Goal: Information Seeking & Learning: Learn about a topic

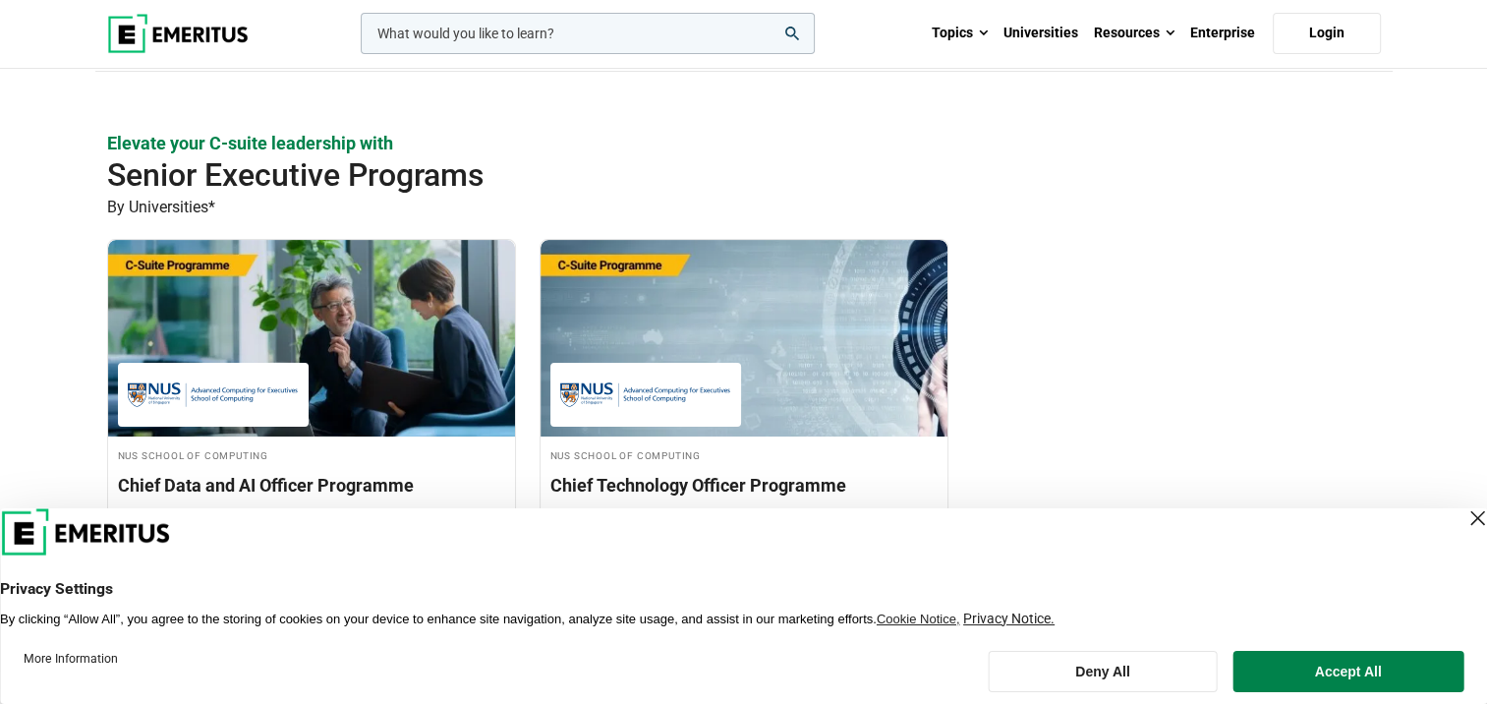
click at [1463, 518] on div "Close Layer" at bounding box center [1477, 518] width 28 height 28
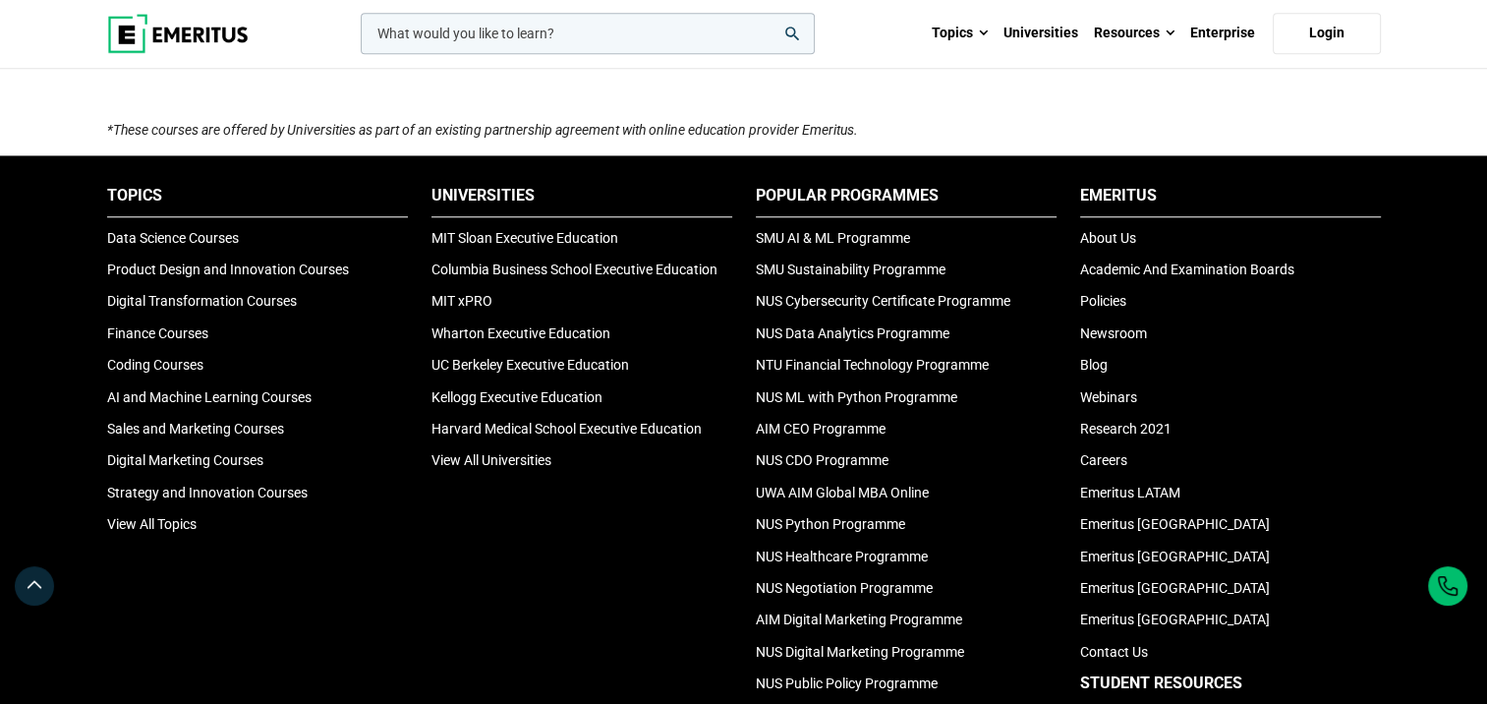
scroll to position [1376, 0]
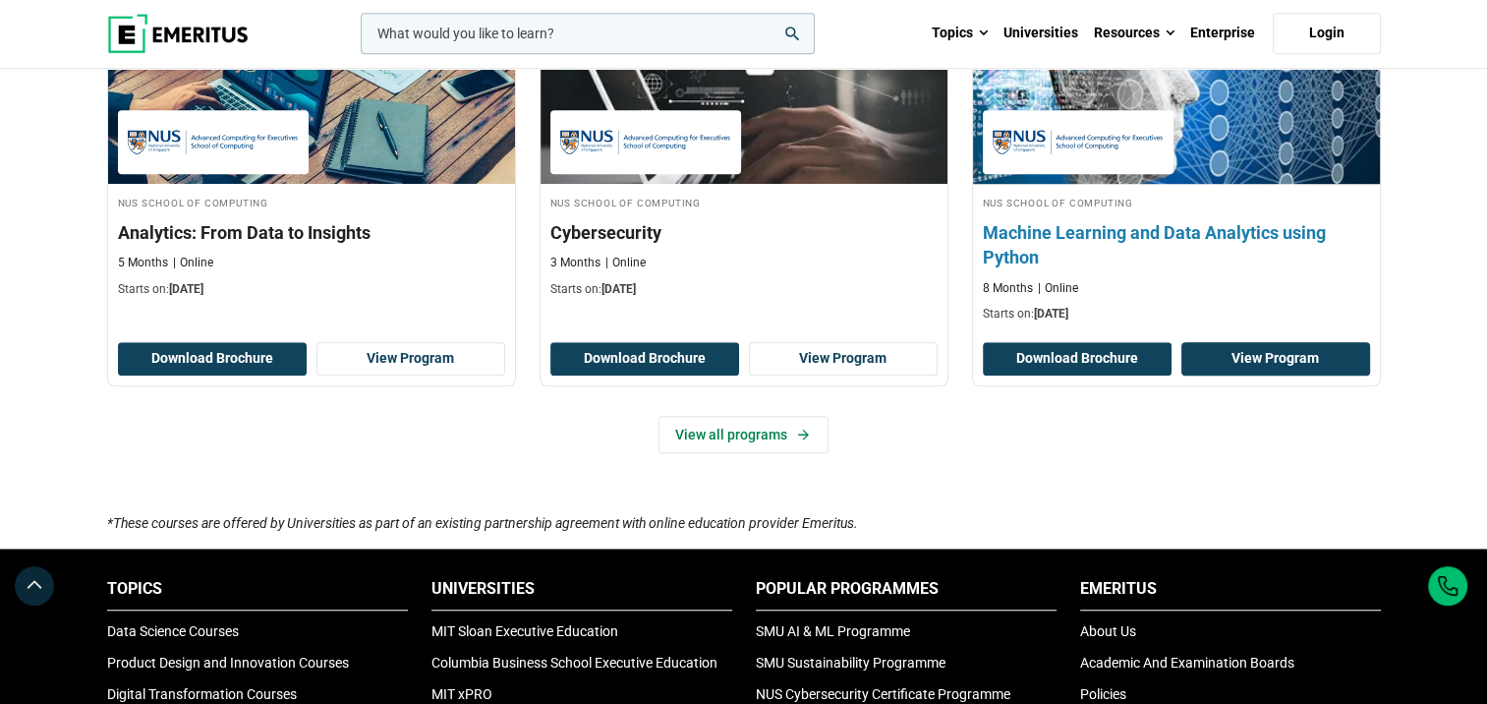
click at [1248, 361] on link "View Program" at bounding box center [1275, 358] width 189 height 33
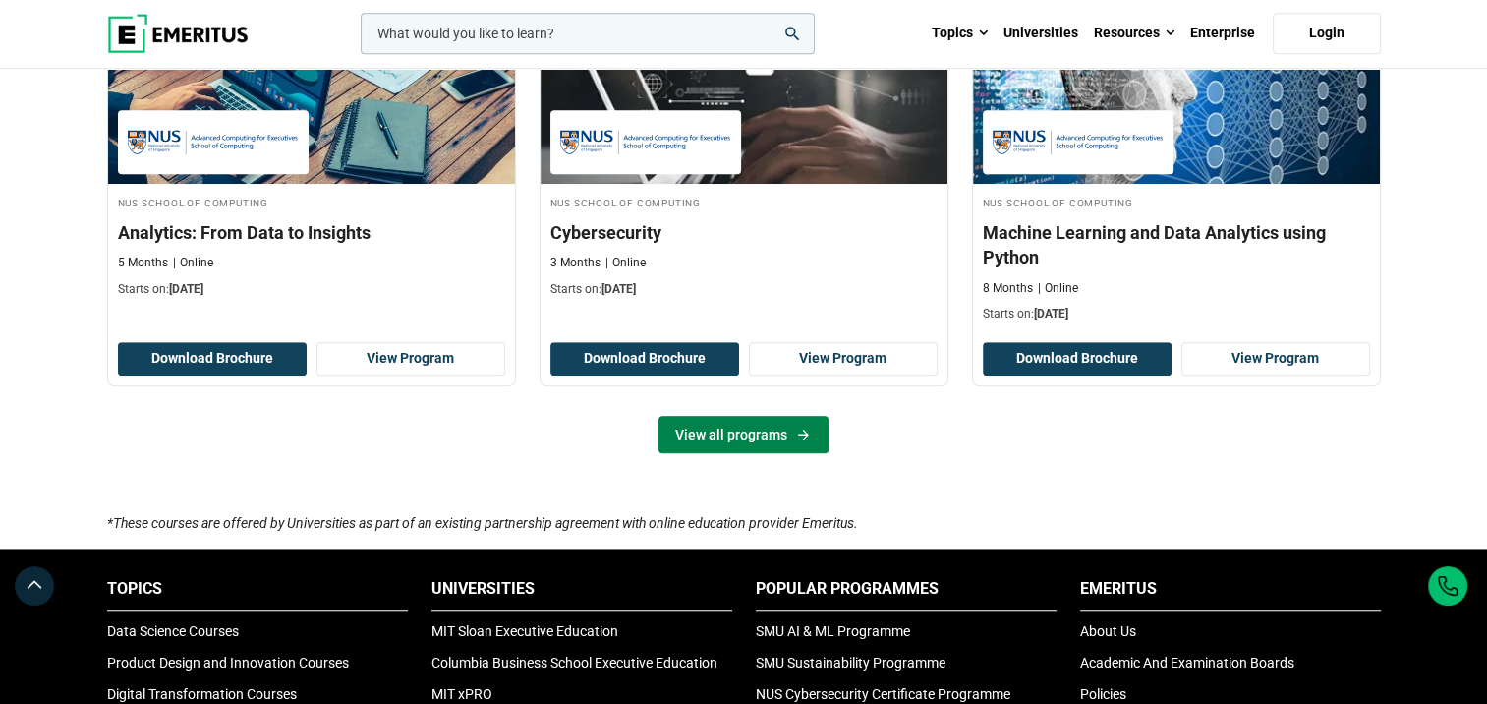
click at [797, 433] on icon at bounding box center [803, 435] width 17 height 16
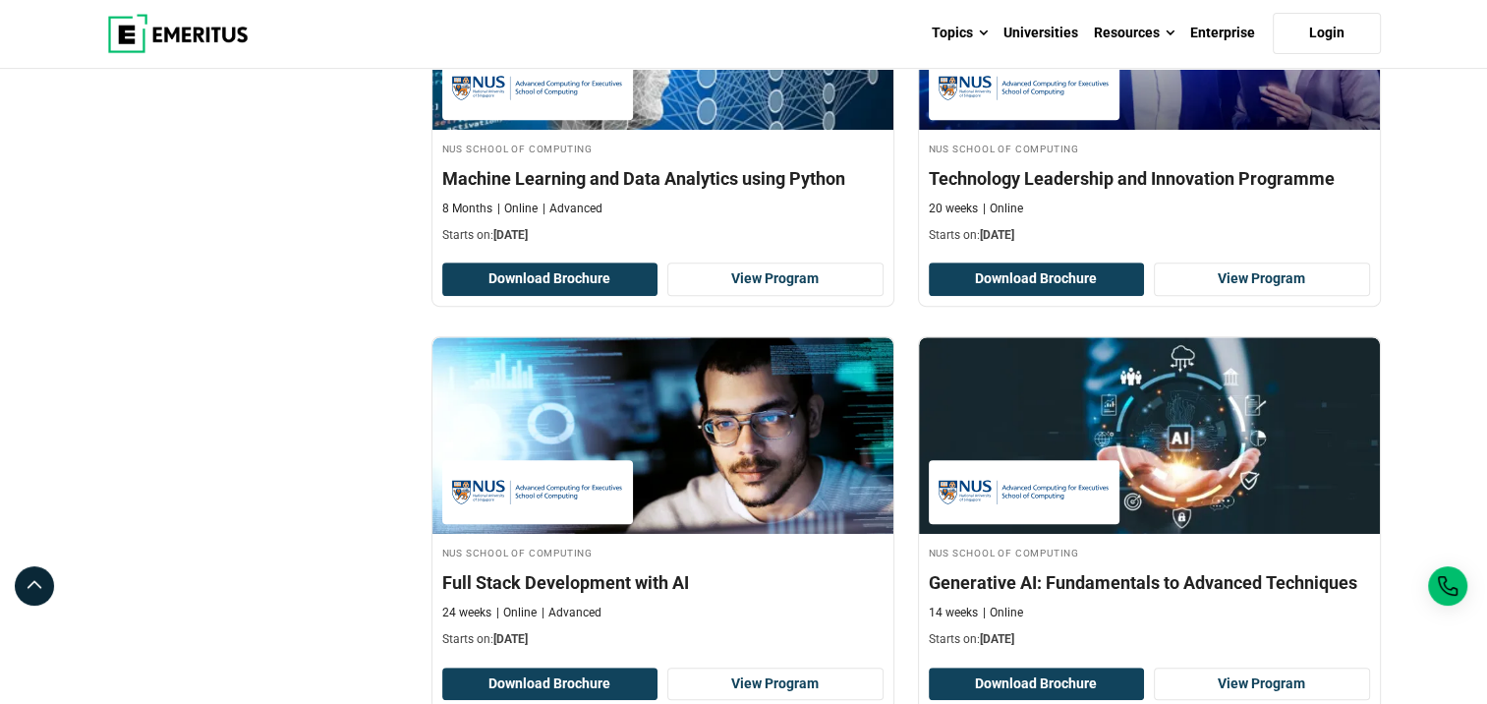
scroll to position [1081, 0]
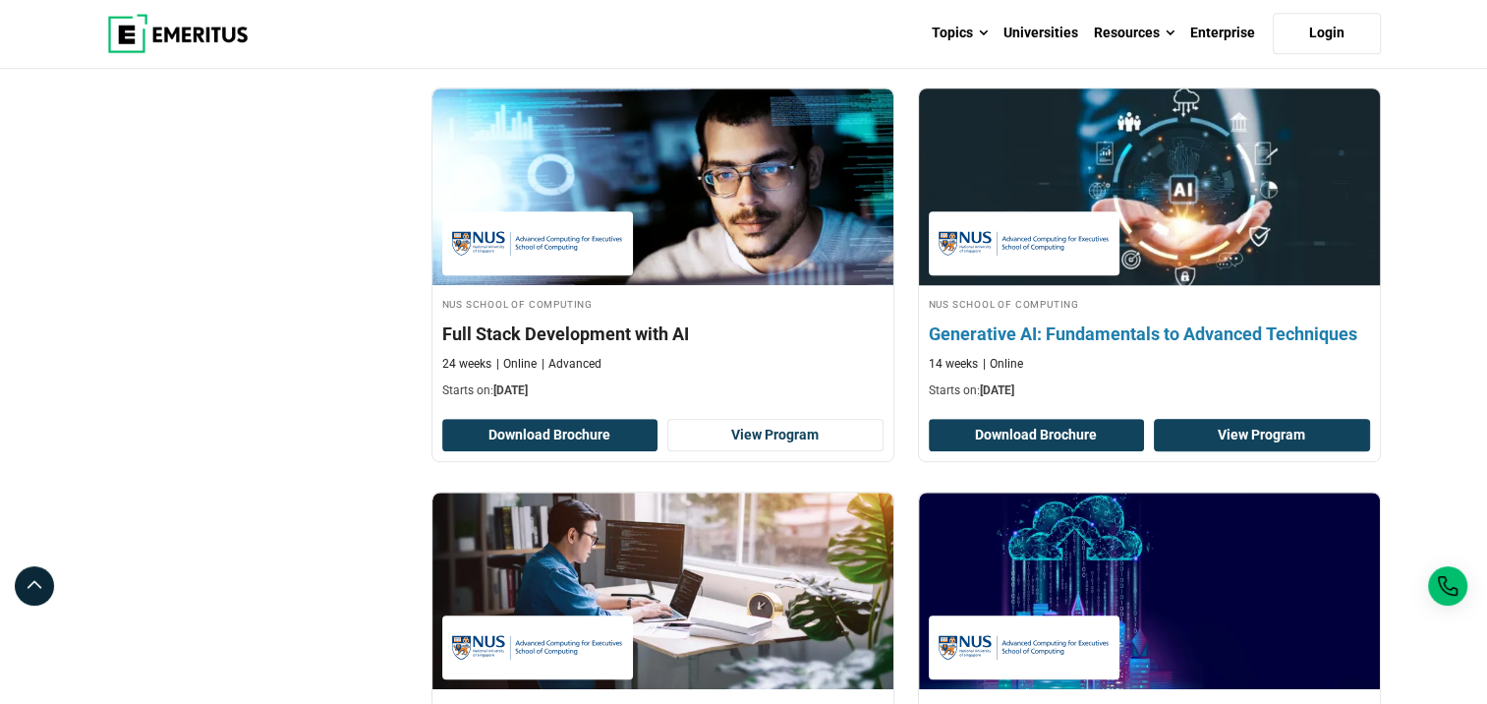
click at [1213, 431] on link "View Program" at bounding box center [1262, 435] width 216 height 33
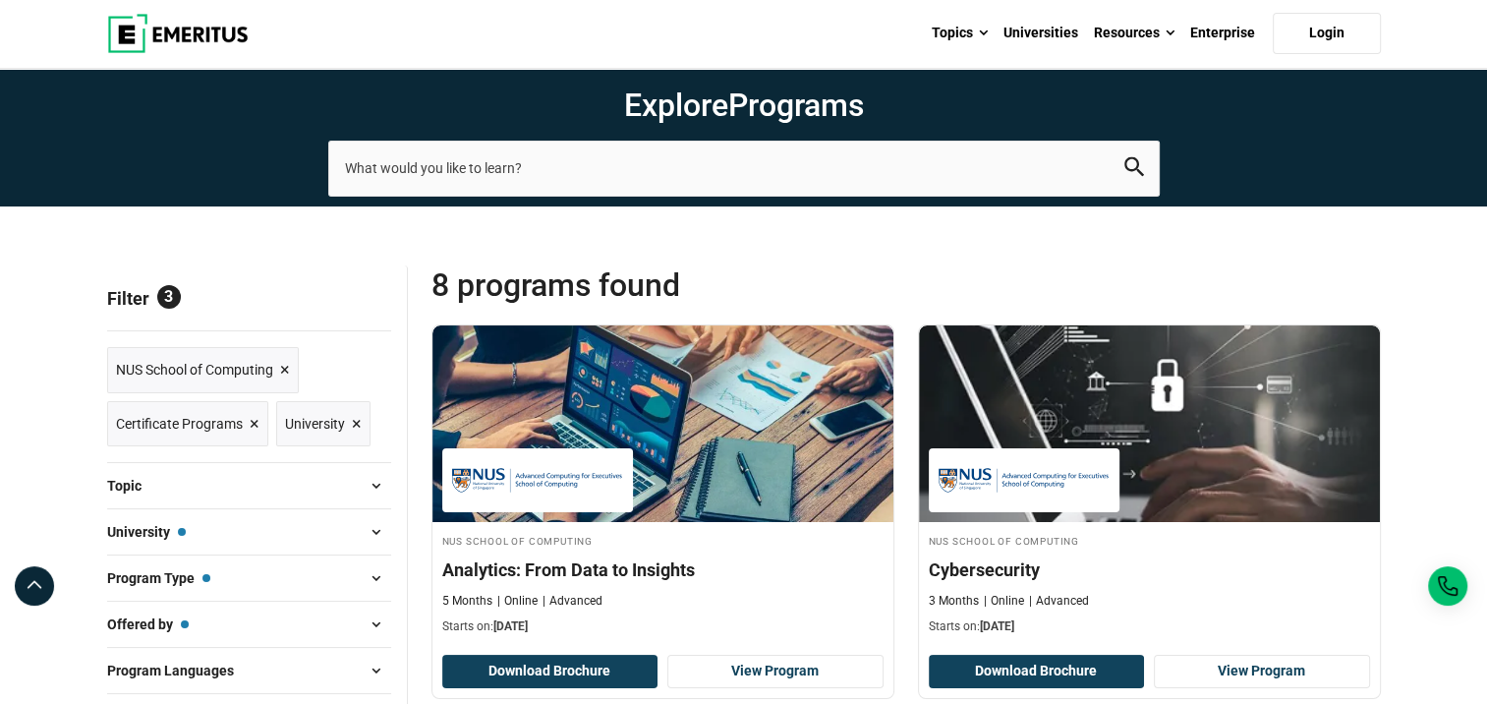
scroll to position [98, 0]
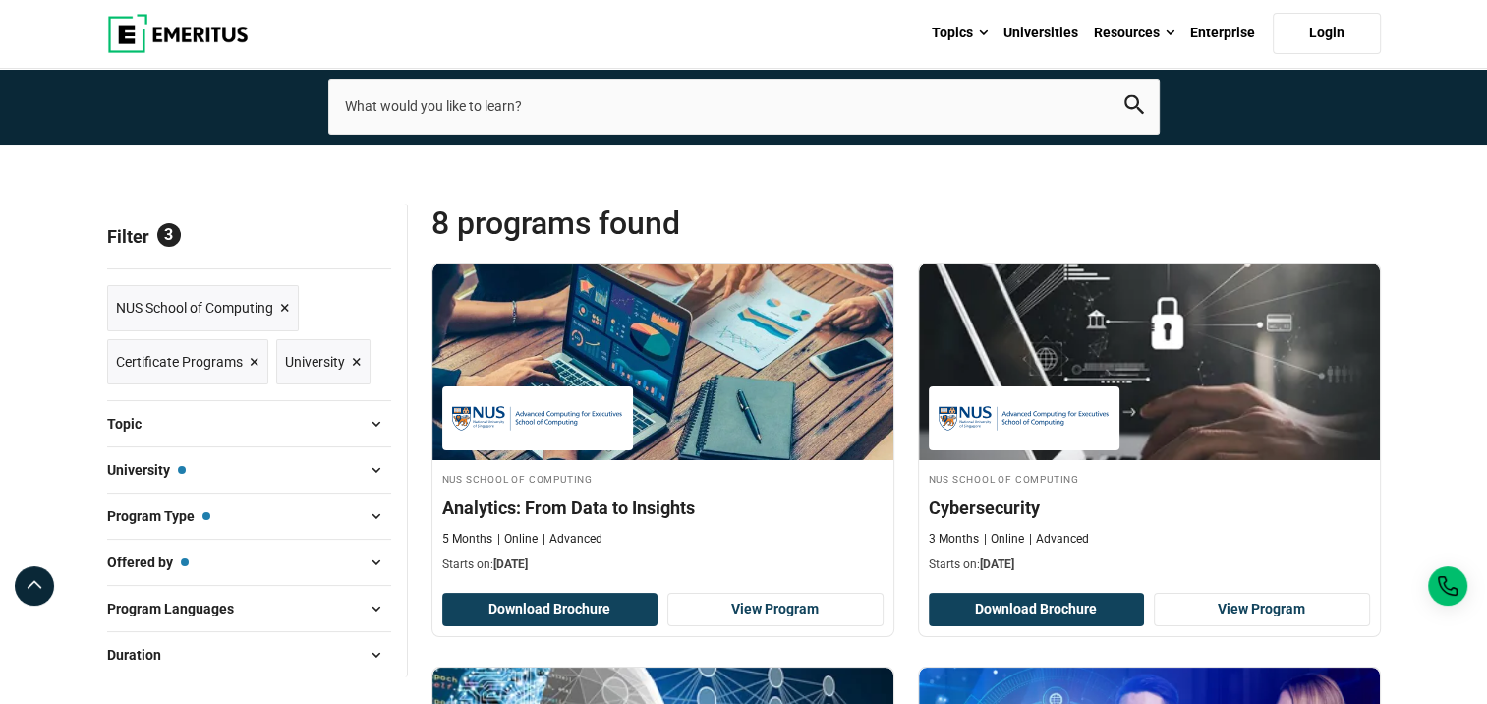
click at [282, 307] on span "×" at bounding box center [285, 308] width 10 height 29
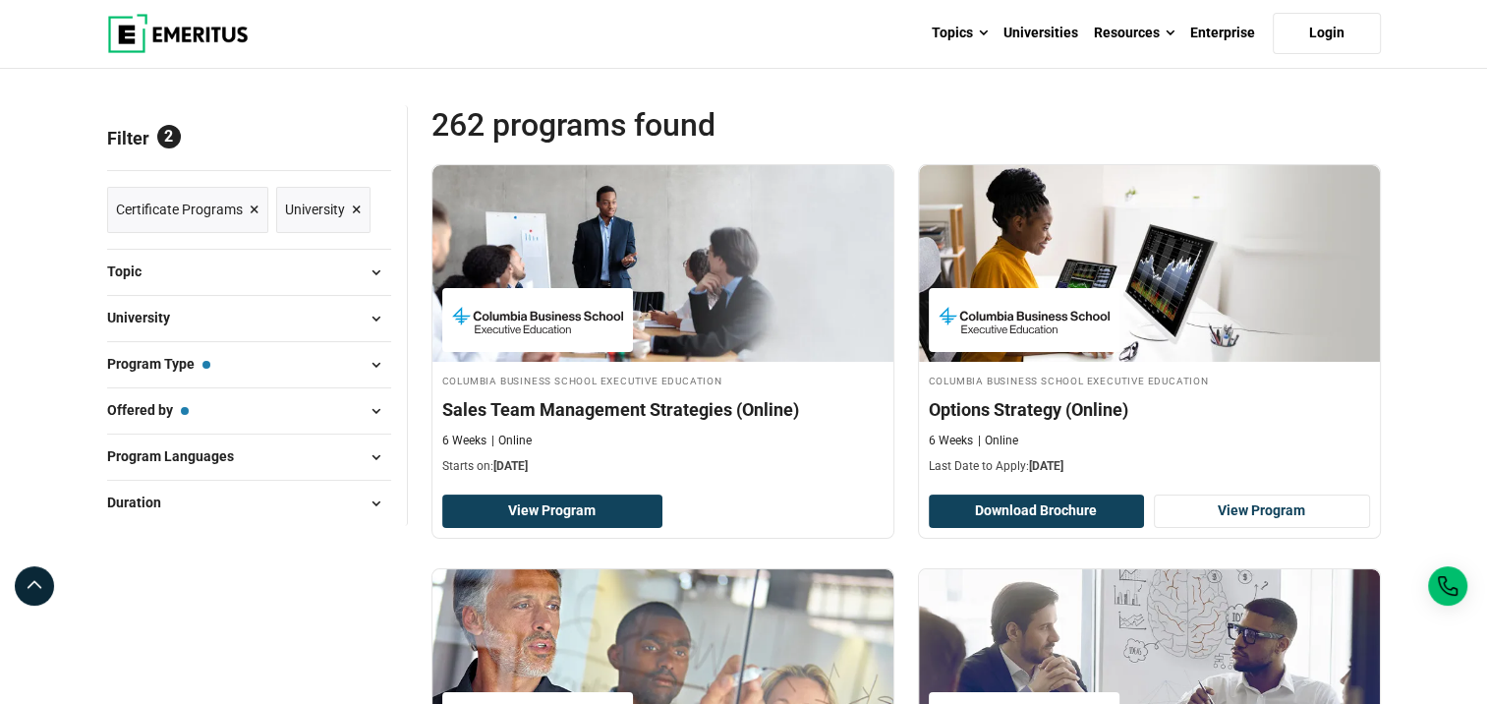
click at [373, 350] on span at bounding box center [376, 364] width 29 height 29
click at [377, 370] on span at bounding box center [376, 364] width 29 height 29
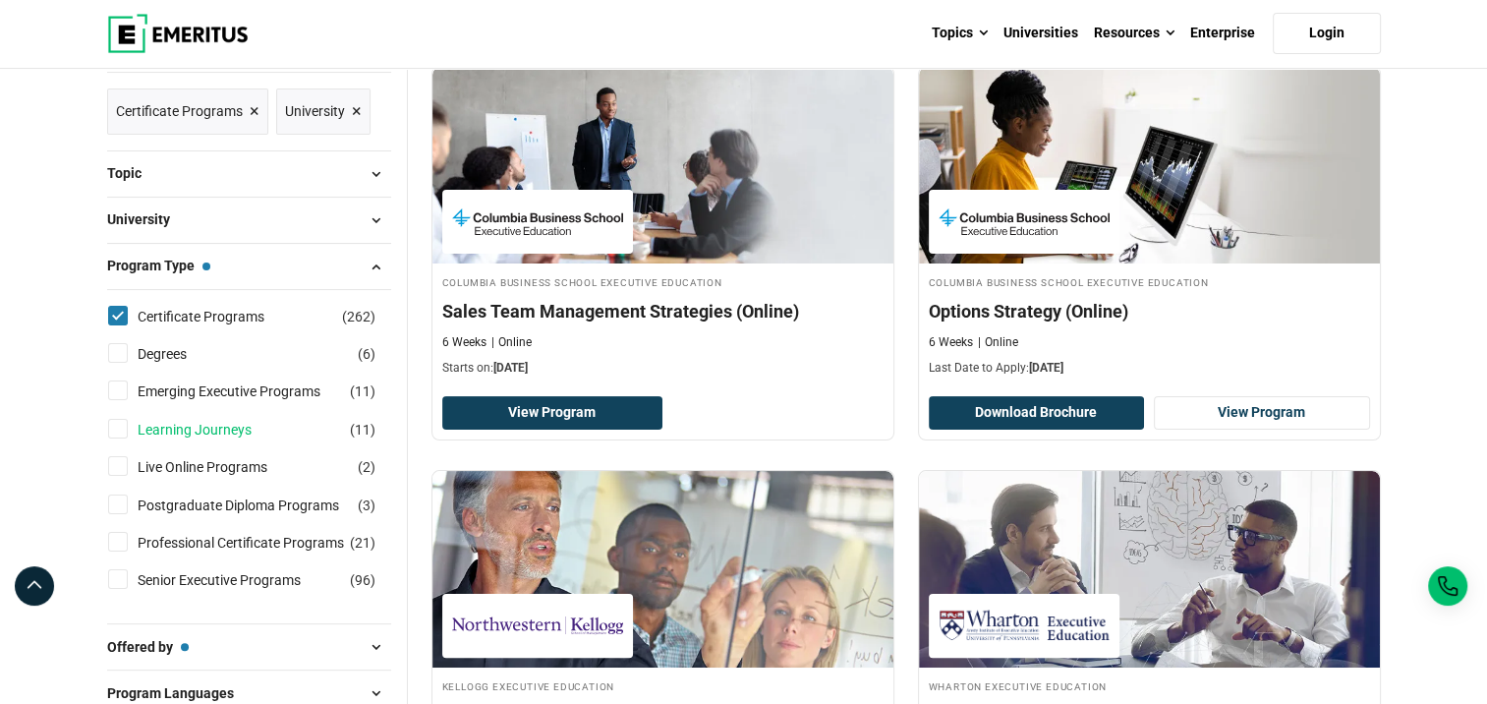
scroll to position [393, 0]
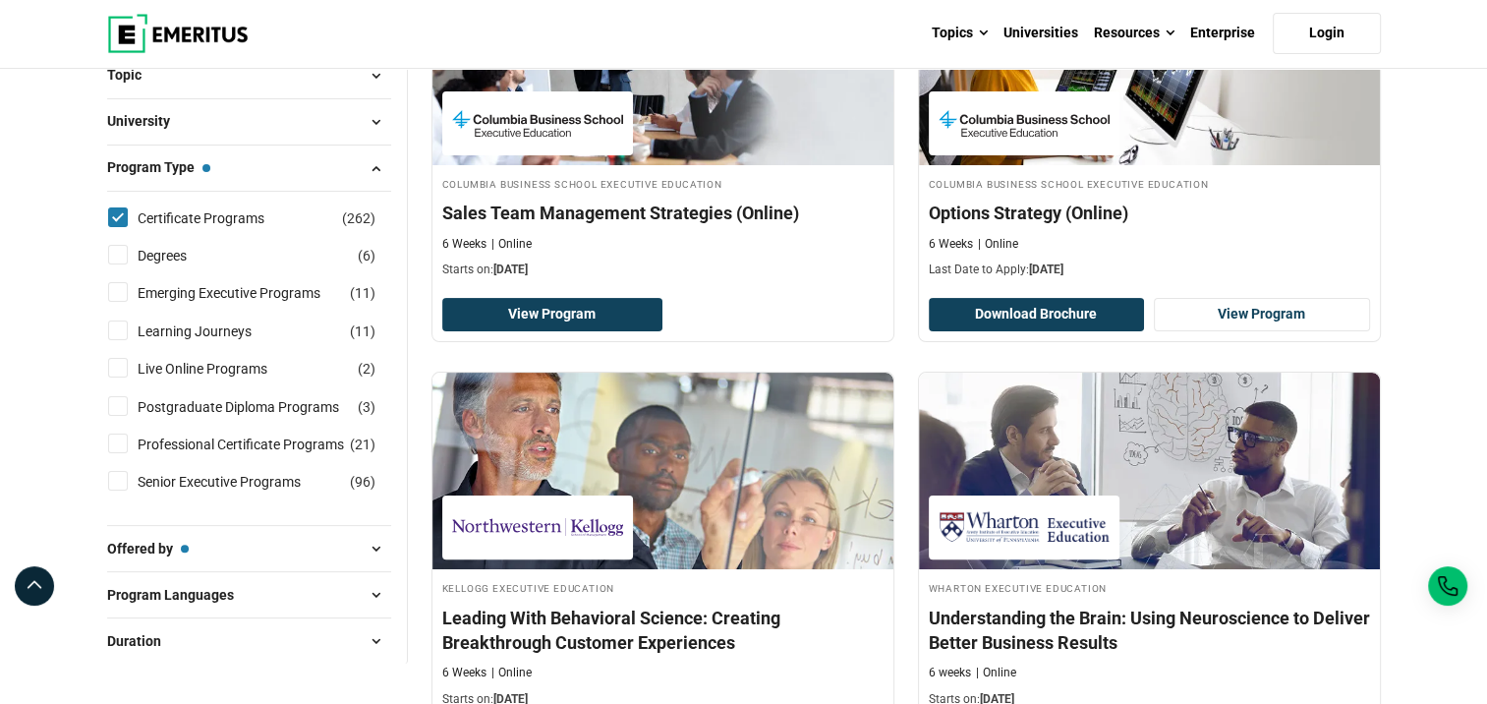
click at [382, 631] on span at bounding box center [376, 640] width 29 height 29
click at [381, 122] on span at bounding box center [376, 121] width 29 height 29
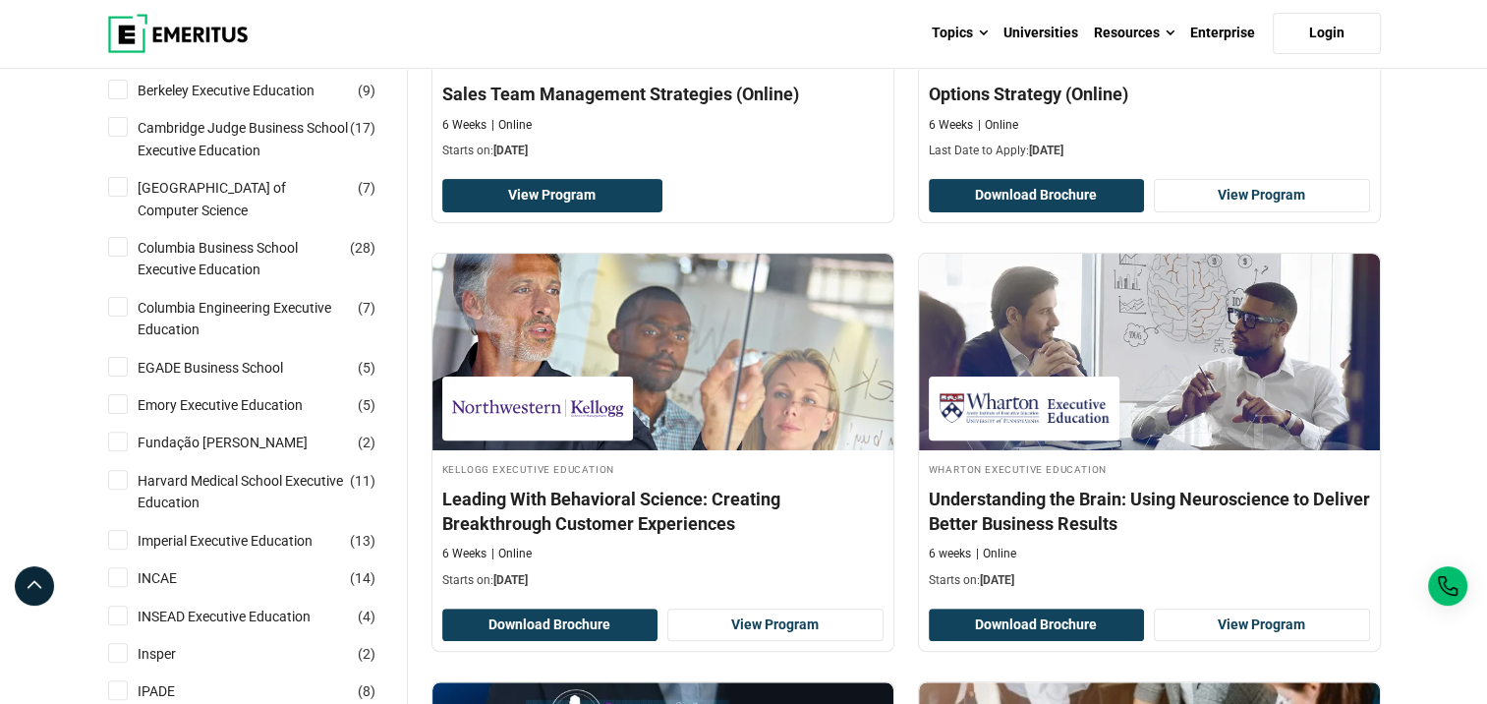
scroll to position [491, 0]
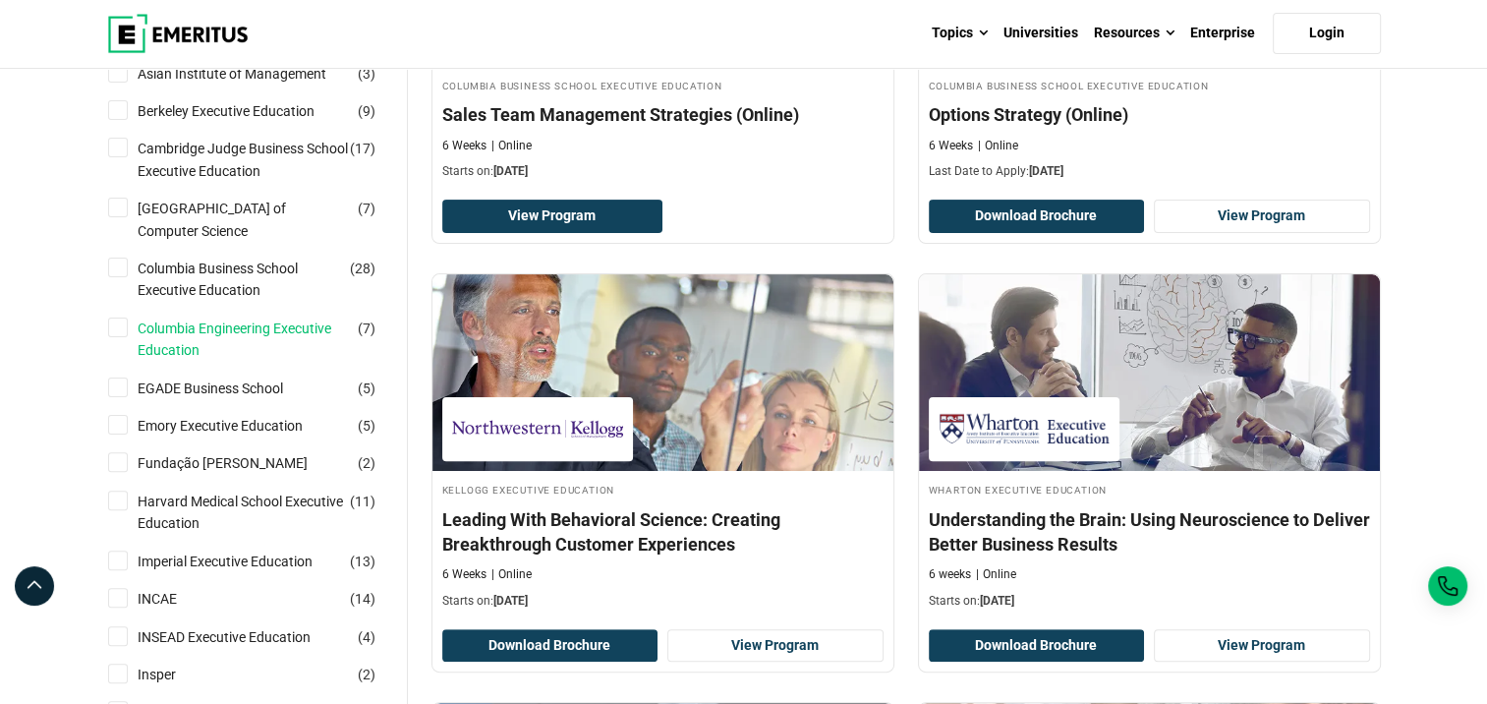
click at [262, 346] on link "Columbia Engineering Executive Education" at bounding box center [263, 339] width 251 height 44
checkbox input "true"
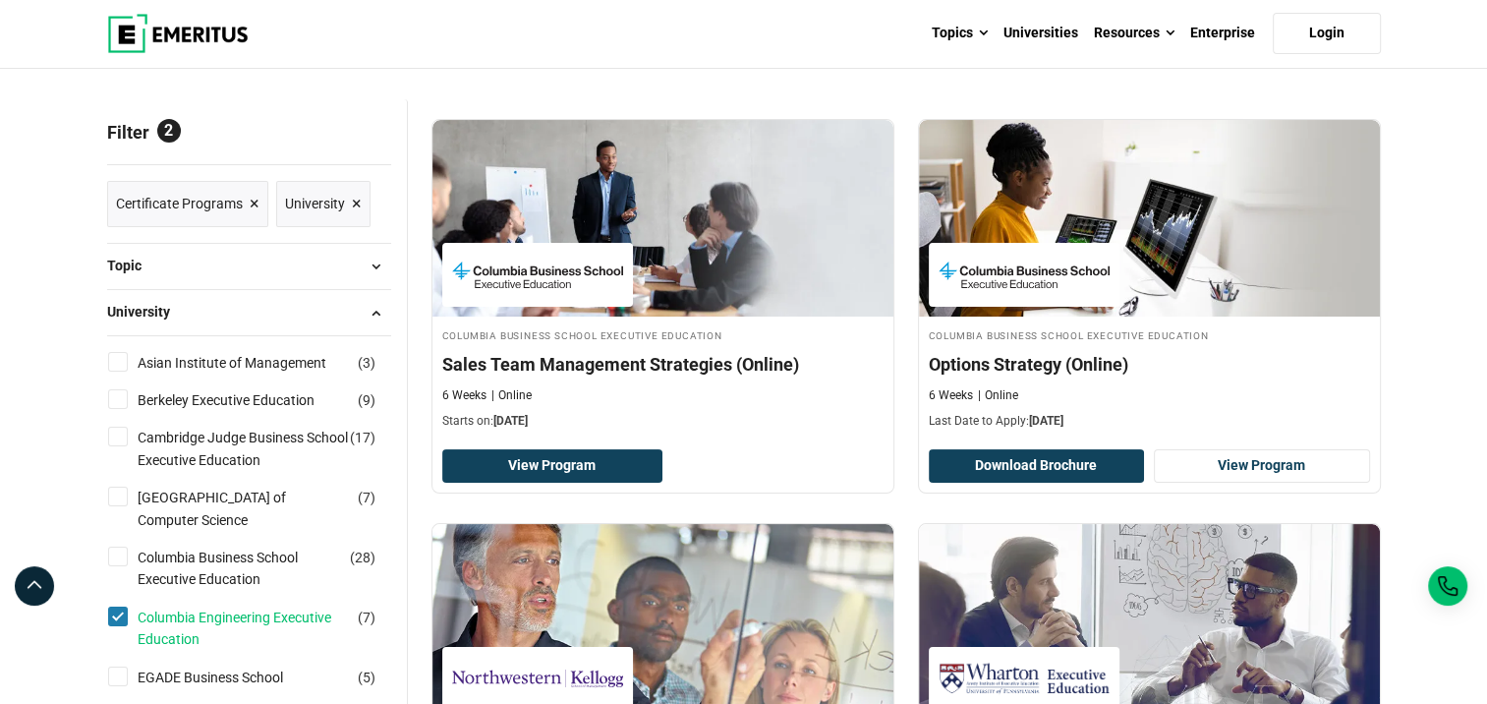
scroll to position [590, 0]
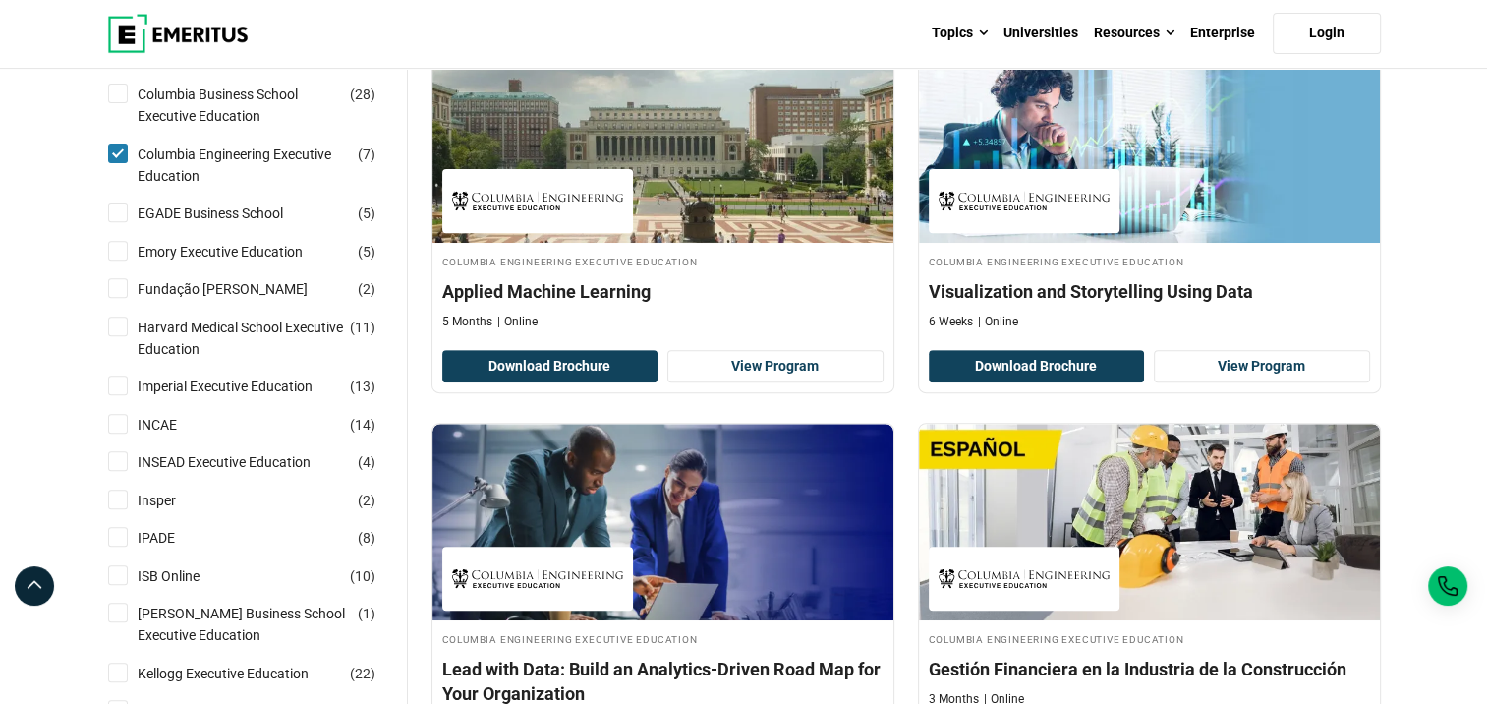
scroll to position [688, 0]
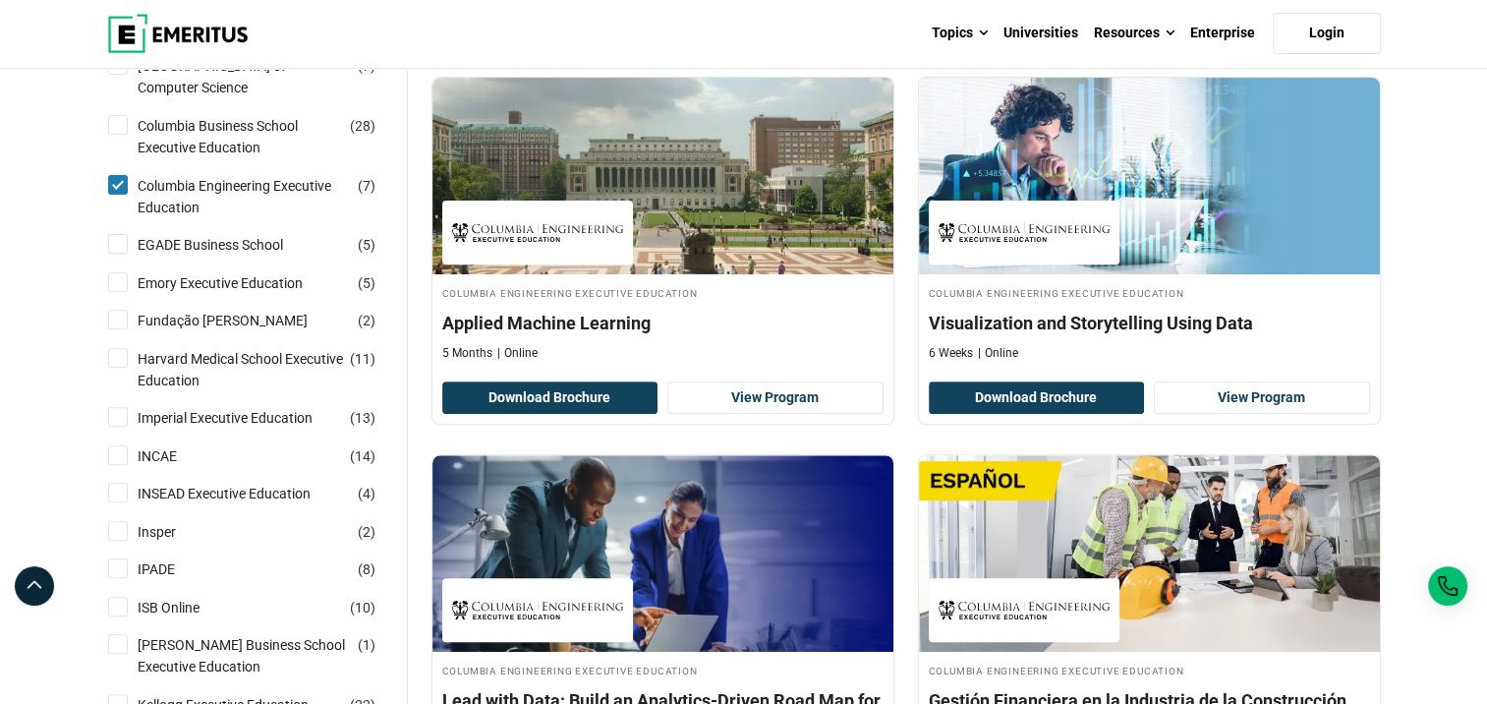
click at [117, 187] on input "Columbia Engineering Executive Education ( 7 )" at bounding box center [118, 185] width 20 height 20
checkbox input "false"
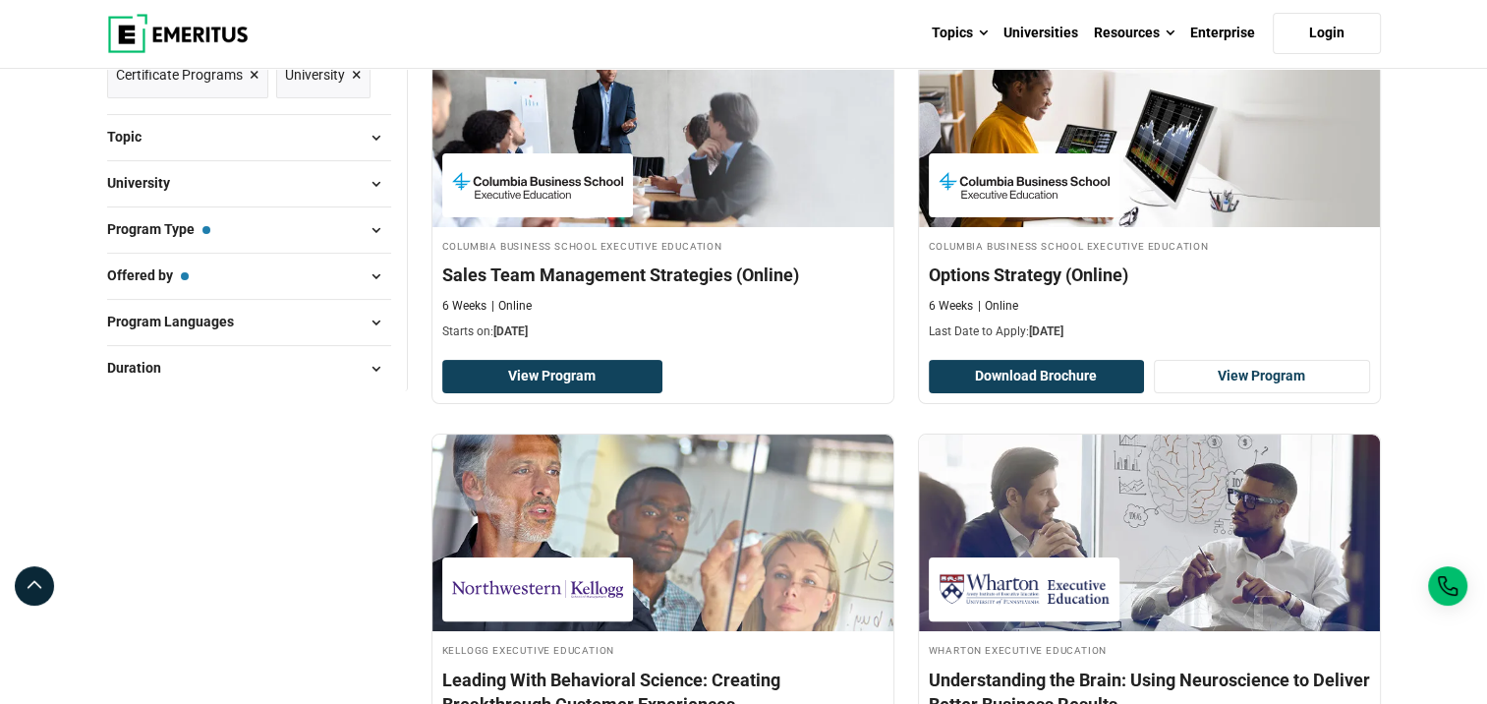
scroll to position [98, 0]
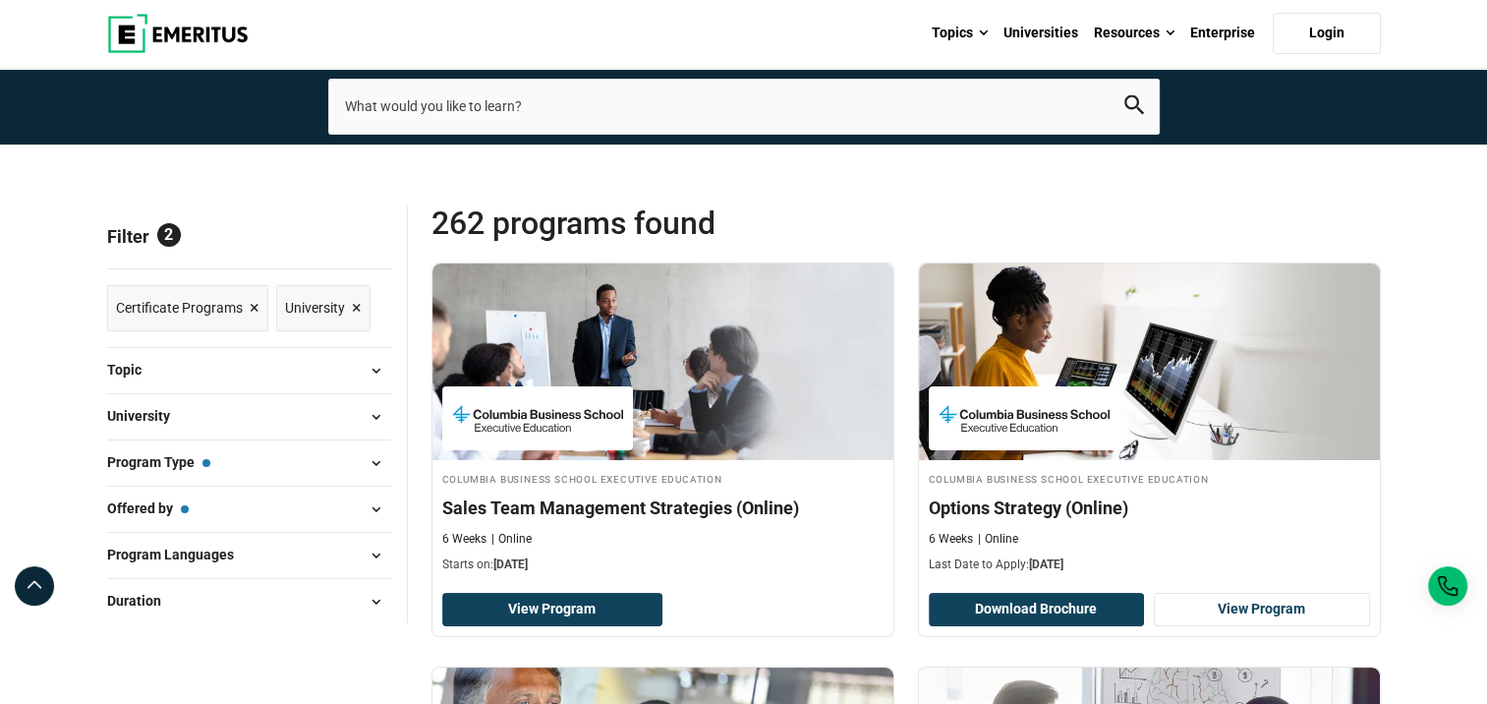
click at [274, 411] on button "University" at bounding box center [249, 416] width 284 height 29
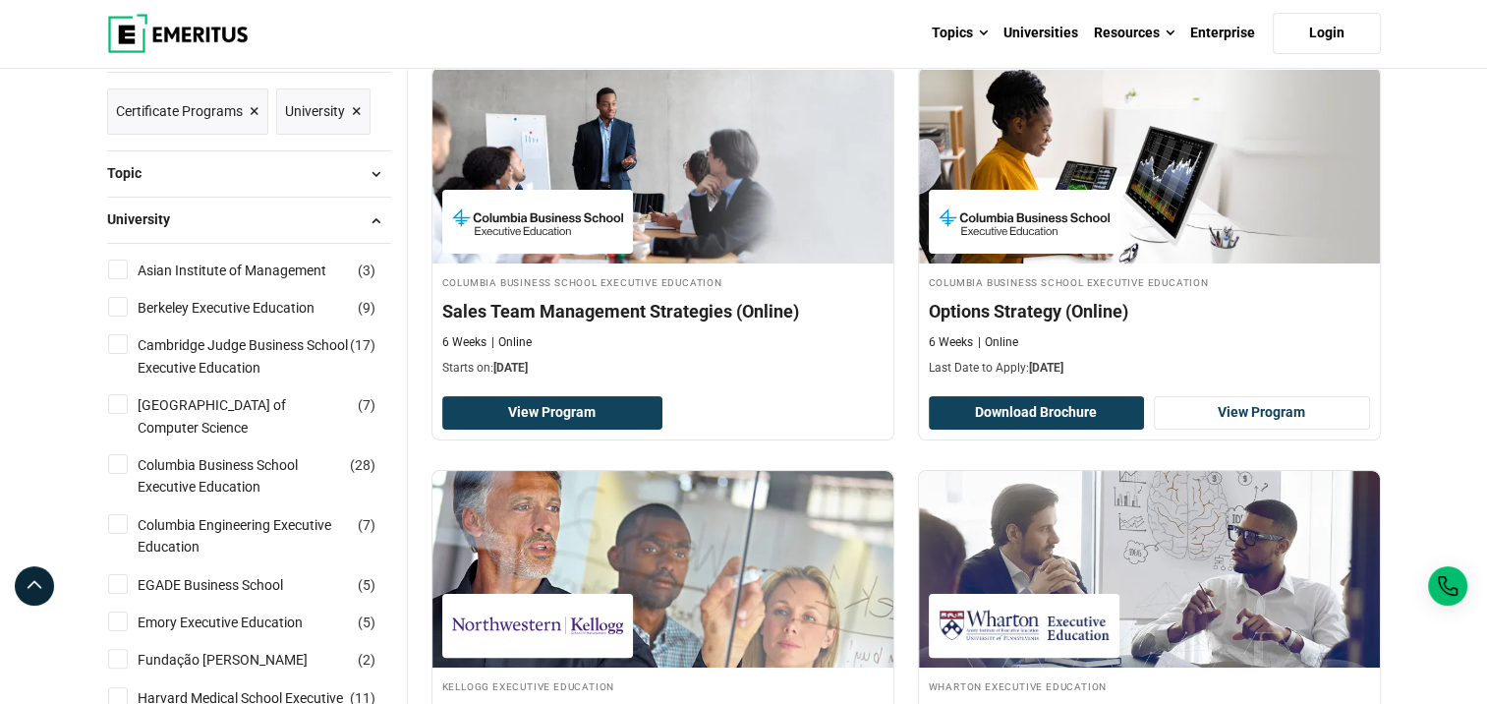
scroll to position [0, 0]
